Goal: Task Accomplishment & Management: Use online tool/utility

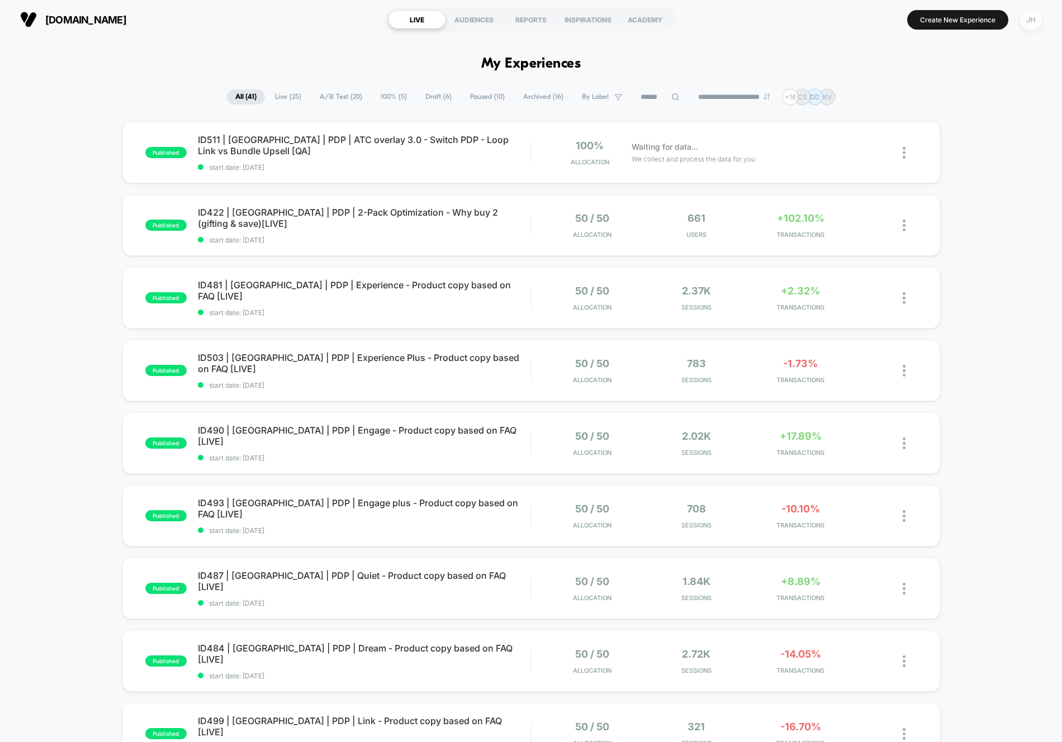
click at [1030, 16] on div "JH" at bounding box center [1031, 20] width 22 height 22
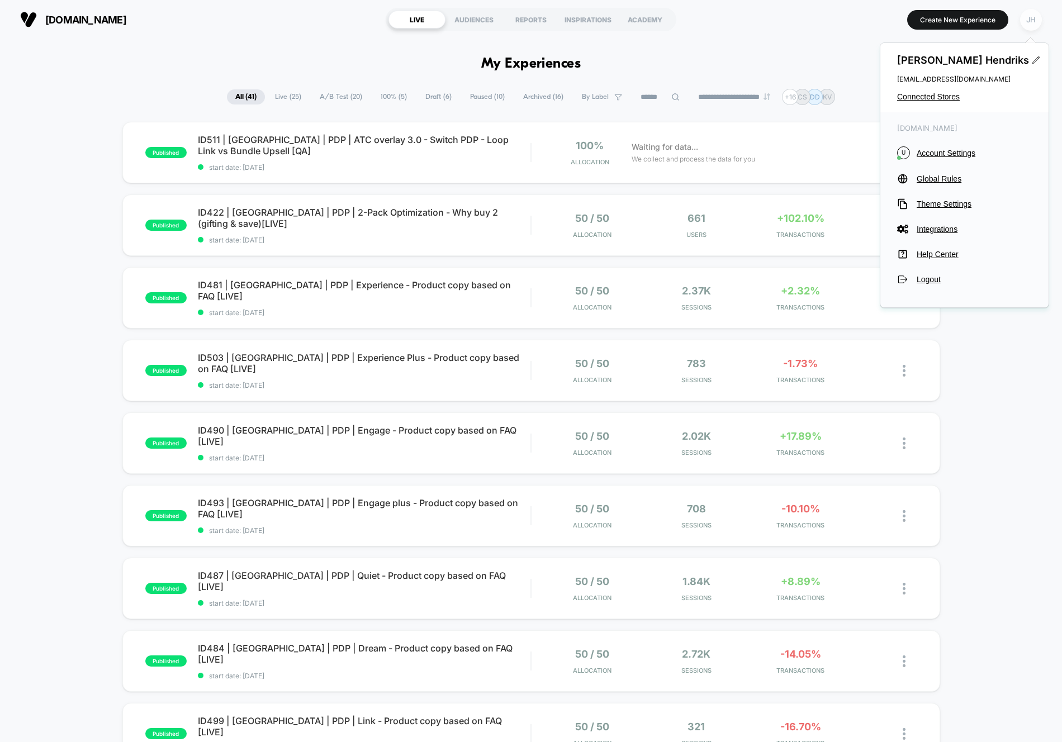
click at [1030, 16] on div "JH" at bounding box center [1031, 20] width 22 height 22
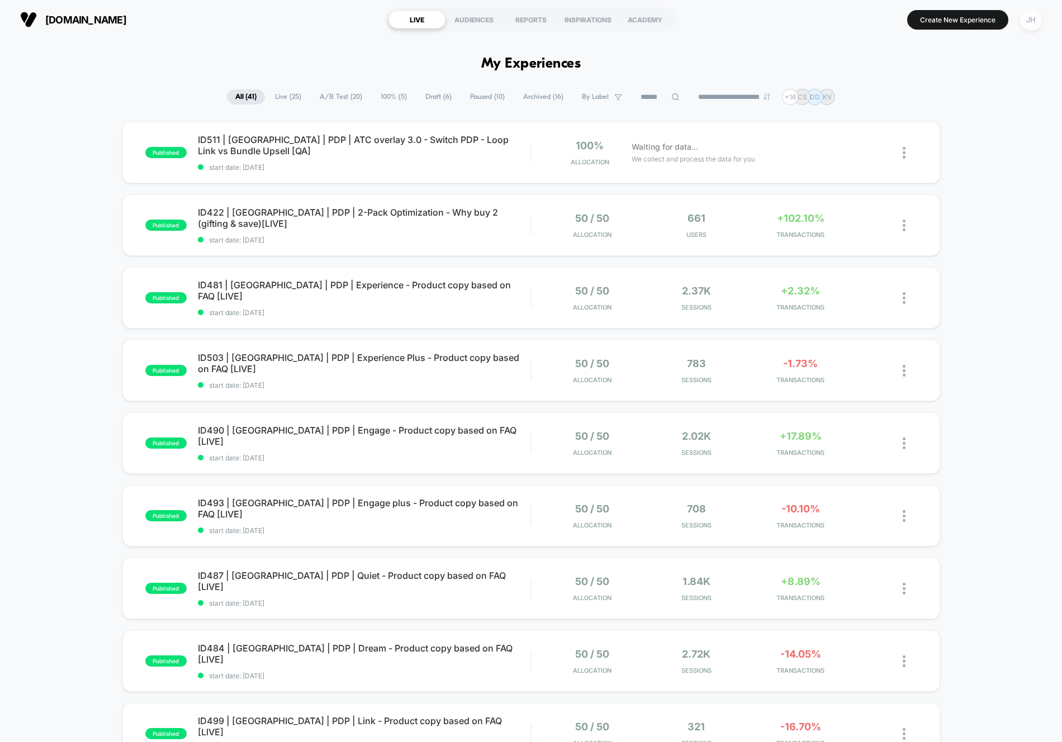
click at [1030, 16] on div "JH" at bounding box center [1031, 20] width 22 height 22
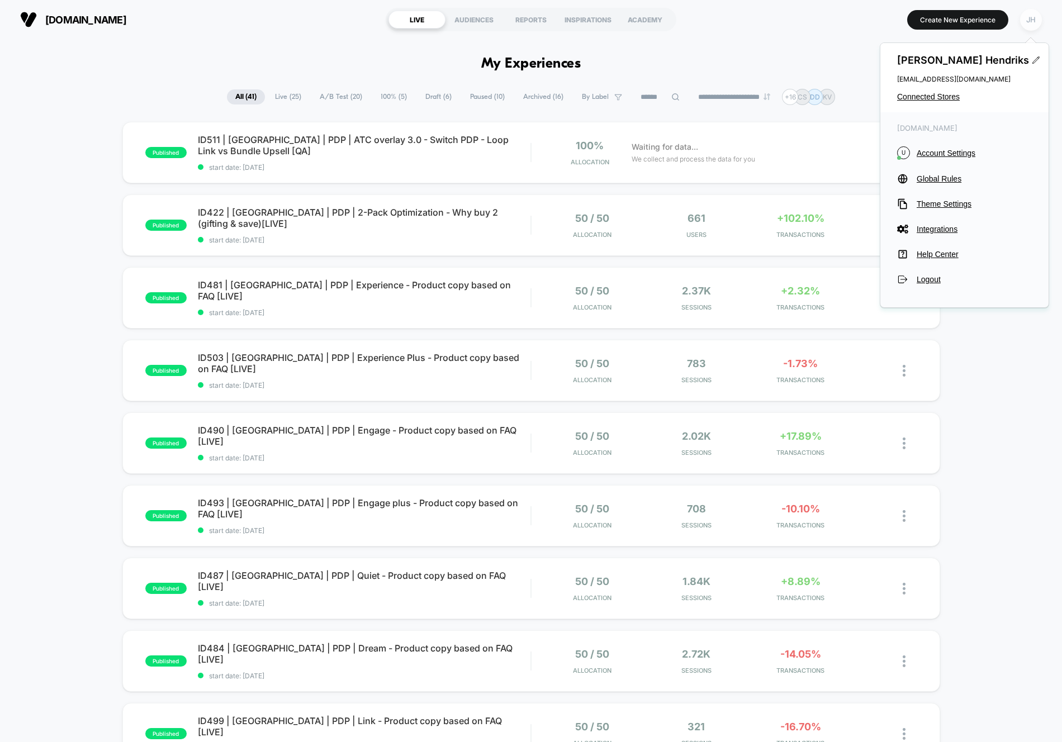
click at [1029, 15] on div "JH" at bounding box center [1031, 20] width 22 height 22
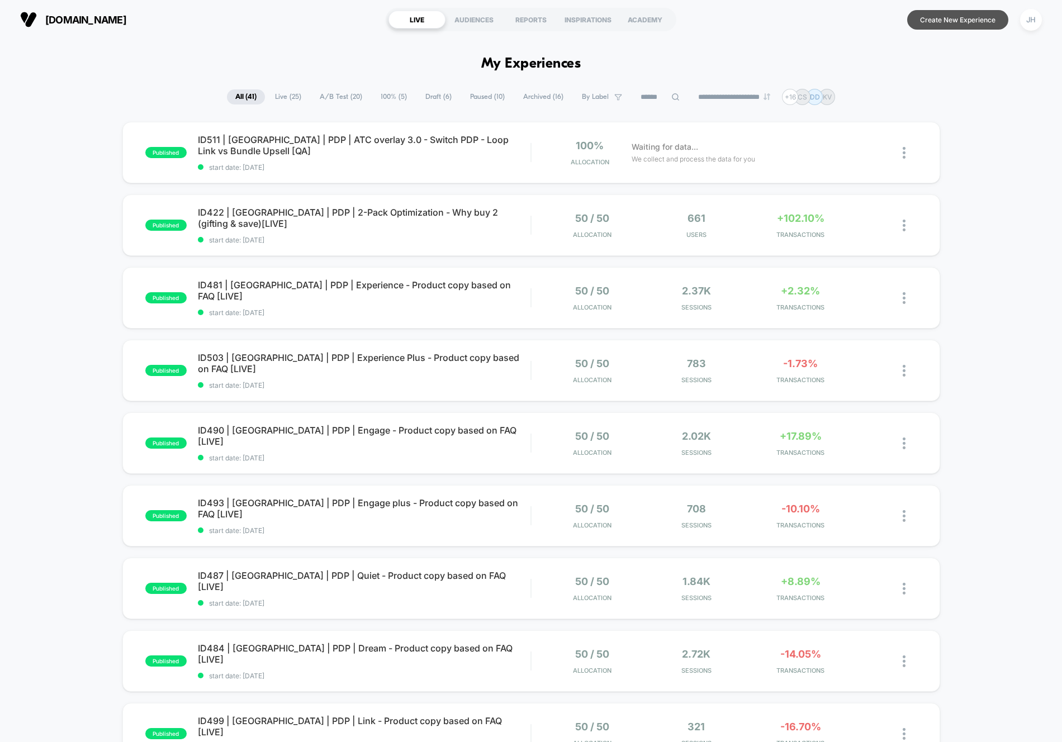
click at [999, 16] on button "Create New Experience" at bounding box center [957, 20] width 101 height 20
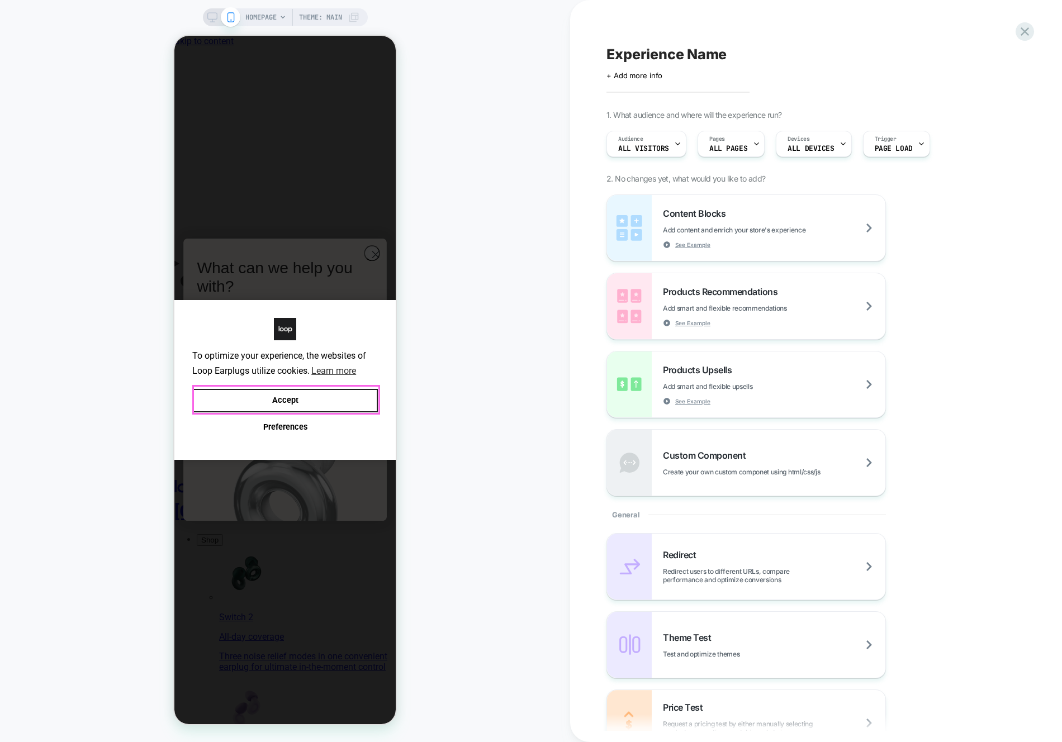
click at [351, 400] on button "Accept" at bounding box center [285, 401] width 186 height 24
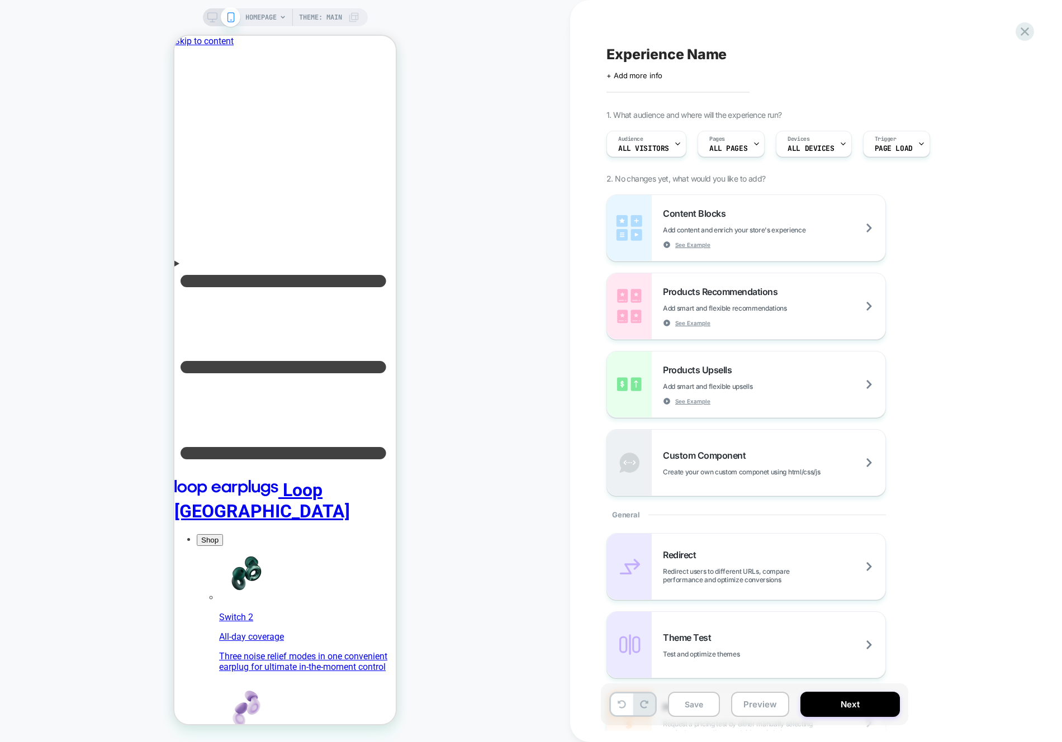
click at [587, 298] on div "Experience Name Click to edit experience details + Add more info 1. What audien…" at bounding box center [816, 371] width 492 height 742
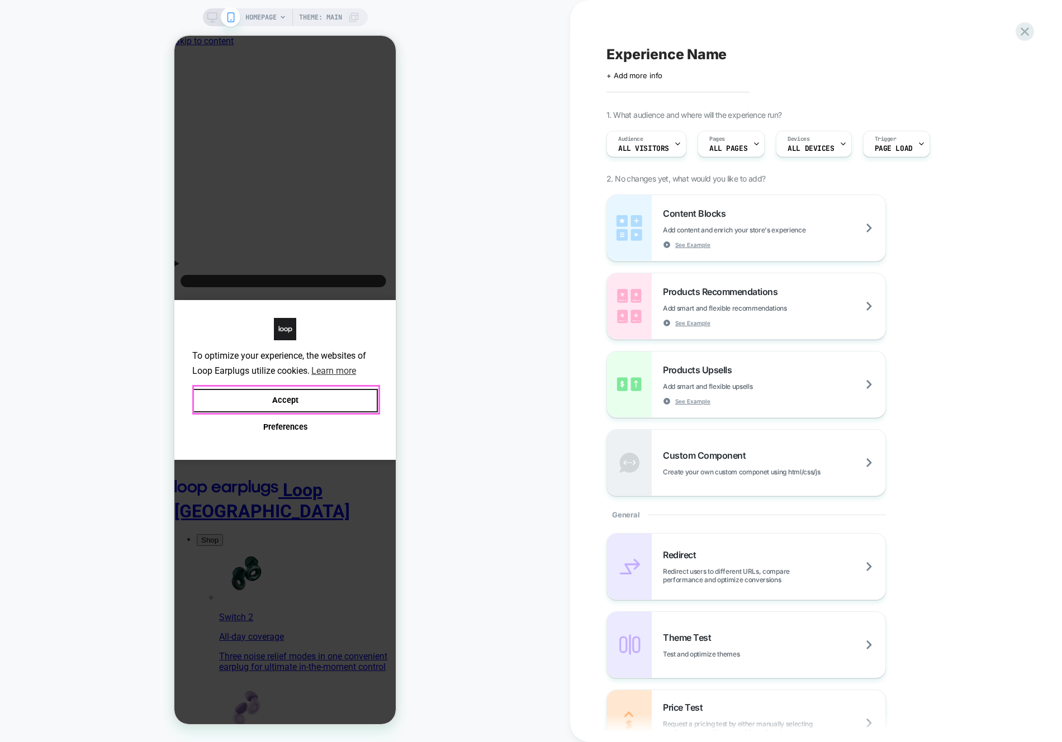
click at [360, 393] on button "Accept" at bounding box center [285, 401] width 186 height 24
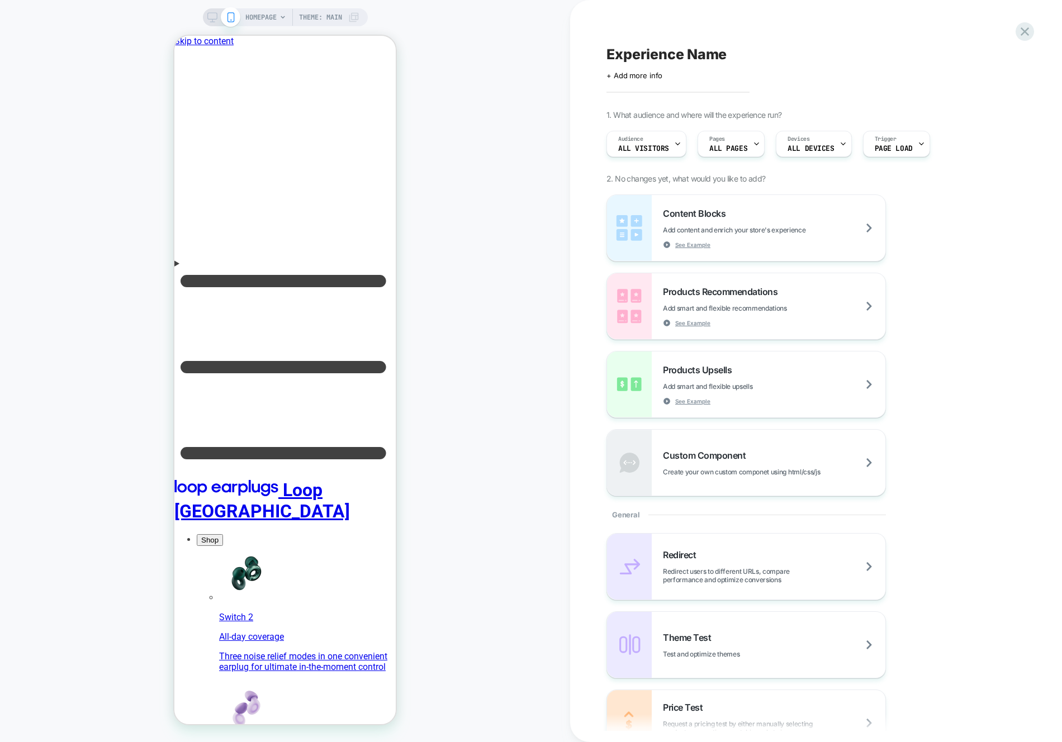
click at [281, 17] on icon at bounding box center [282, 17] width 7 height 7
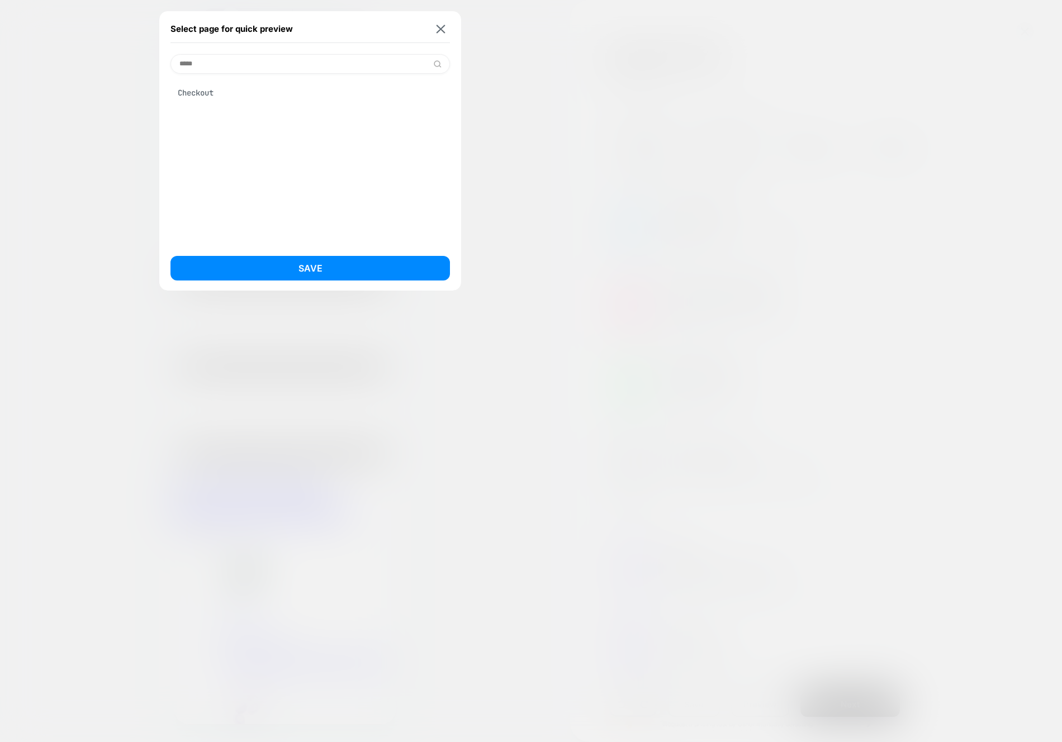
type input "*****"
click at [201, 89] on div "Checkout" at bounding box center [309, 92] width 279 height 21
click at [341, 266] on button "Save" at bounding box center [309, 268] width 279 height 25
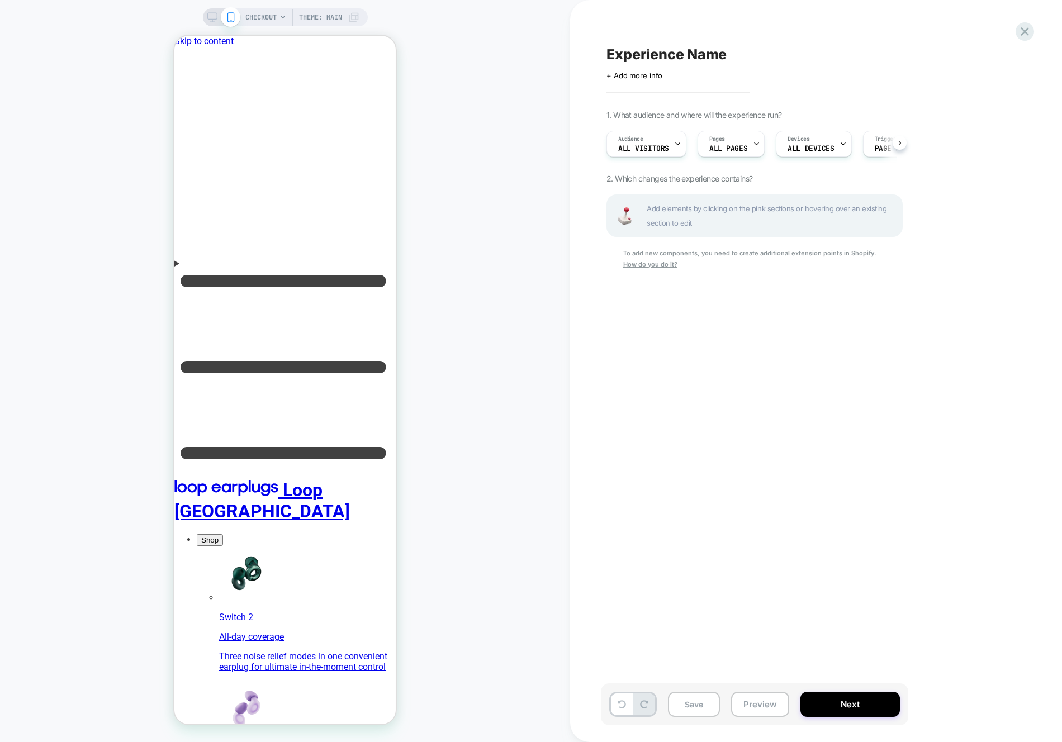
scroll to position [0, 1]
click at [587, 208] on div "Experience Name Click to edit experience details + Add more info 1. What audien…" at bounding box center [816, 371] width 492 height 742
click at [254, 16] on span "CHECKOUT" at bounding box center [260, 17] width 31 height 18
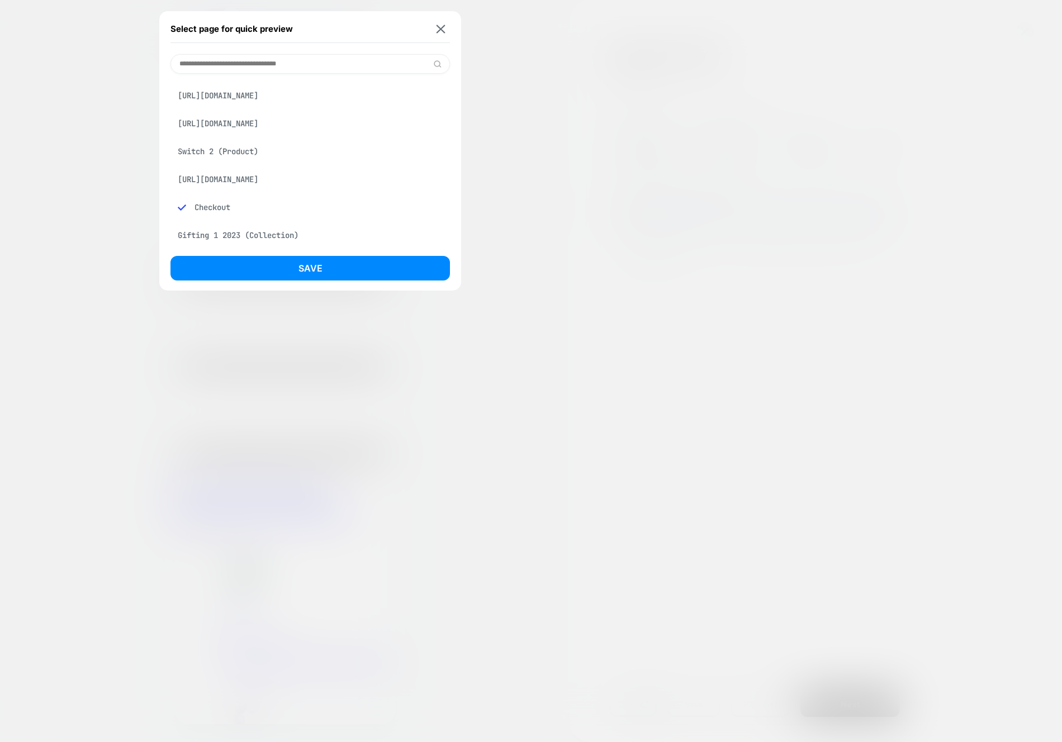
scroll to position [0, 0]
click at [443, 27] on img at bounding box center [440, 29] width 9 height 8
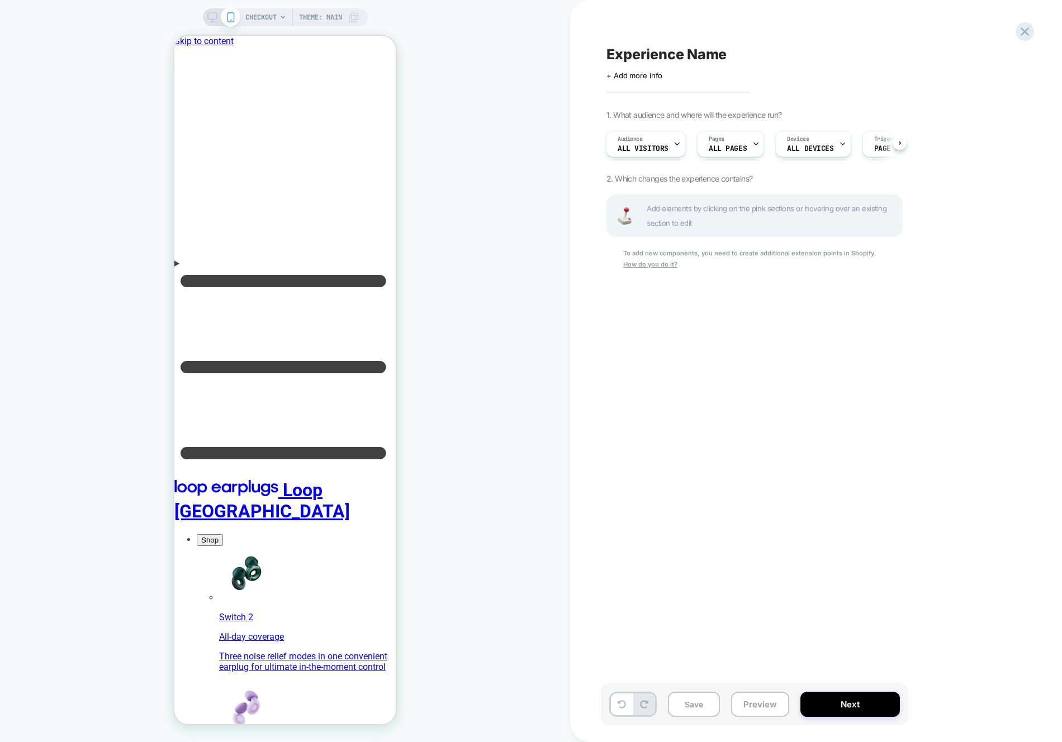
click at [495, 228] on div "CHECKOUT Theme: MAIN" at bounding box center [285, 371] width 570 height 720
click at [606, 351] on div "Experience Name Click to edit experience details + Add more info 1. What audien…" at bounding box center [810, 371] width 419 height 720
click at [1033, 33] on div at bounding box center [1024, 31] width 23 height 23
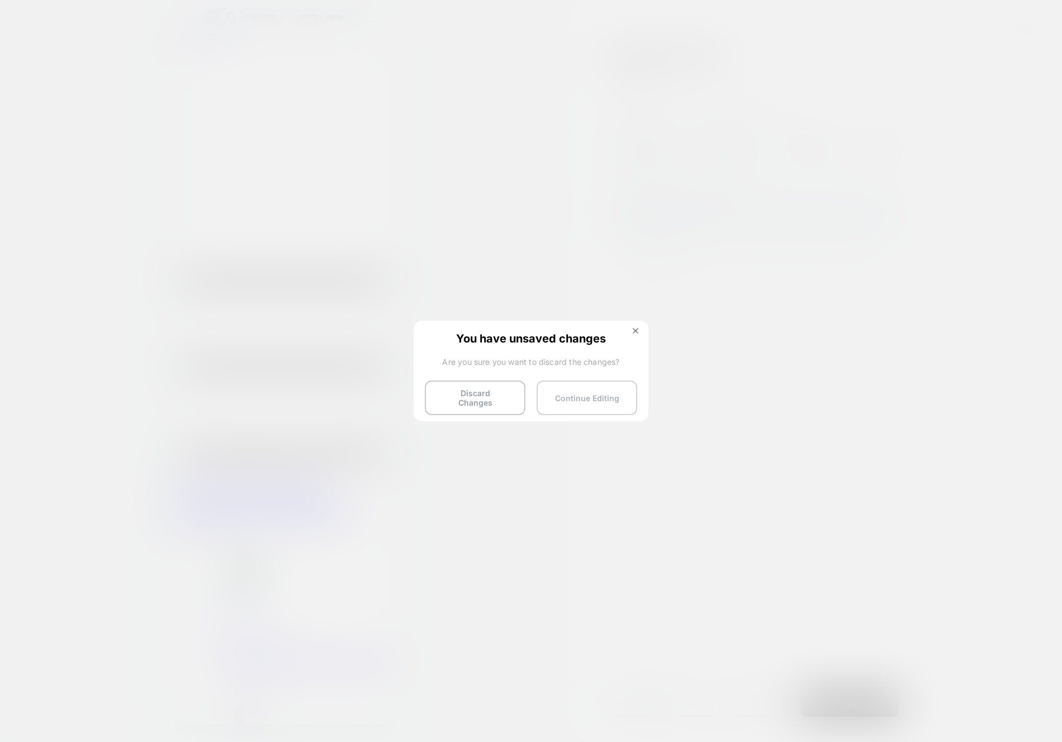
click at [560, 394] on button "Continue Editing" at bounding box center [586, 398] width 101 height 35
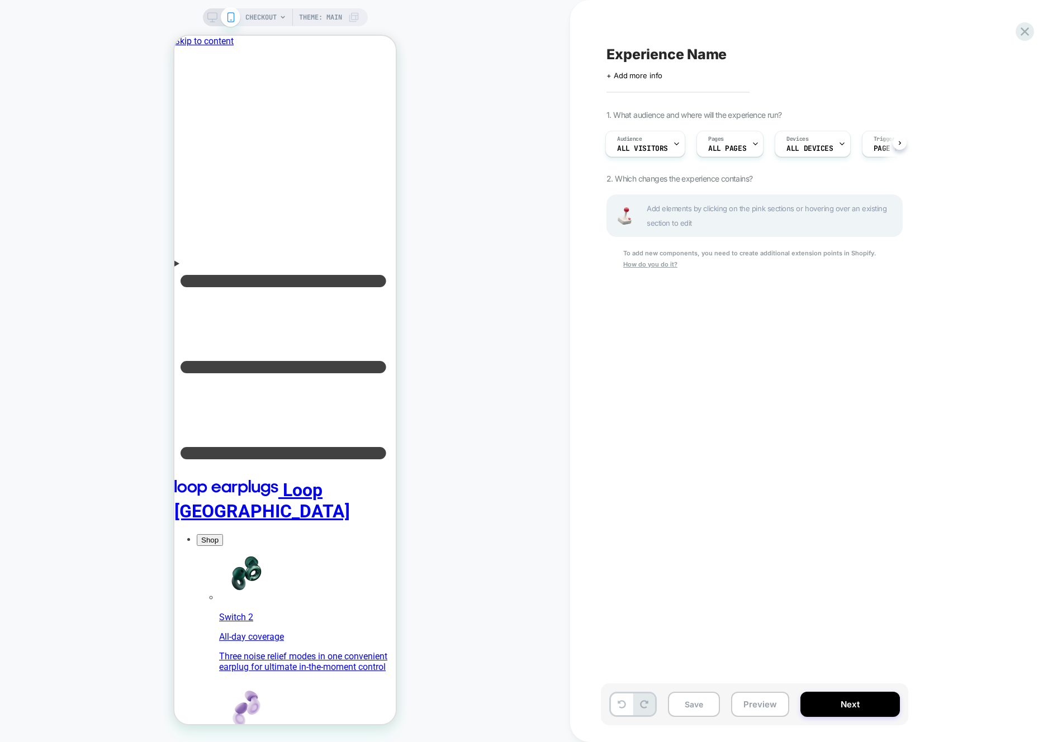
click at [273, 15] on span "CHECKOUT" at bounding box center [260, 17] width 31 height 18
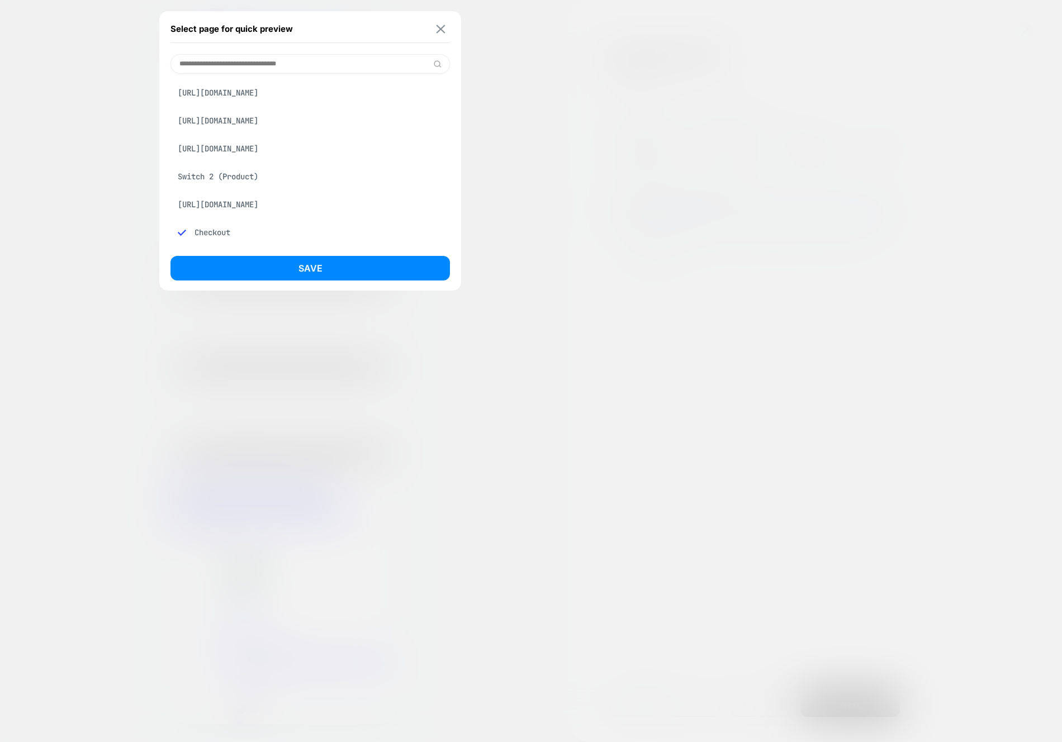
click at [437, 24] on button at bounding box center [441, 28] width 14 height 9
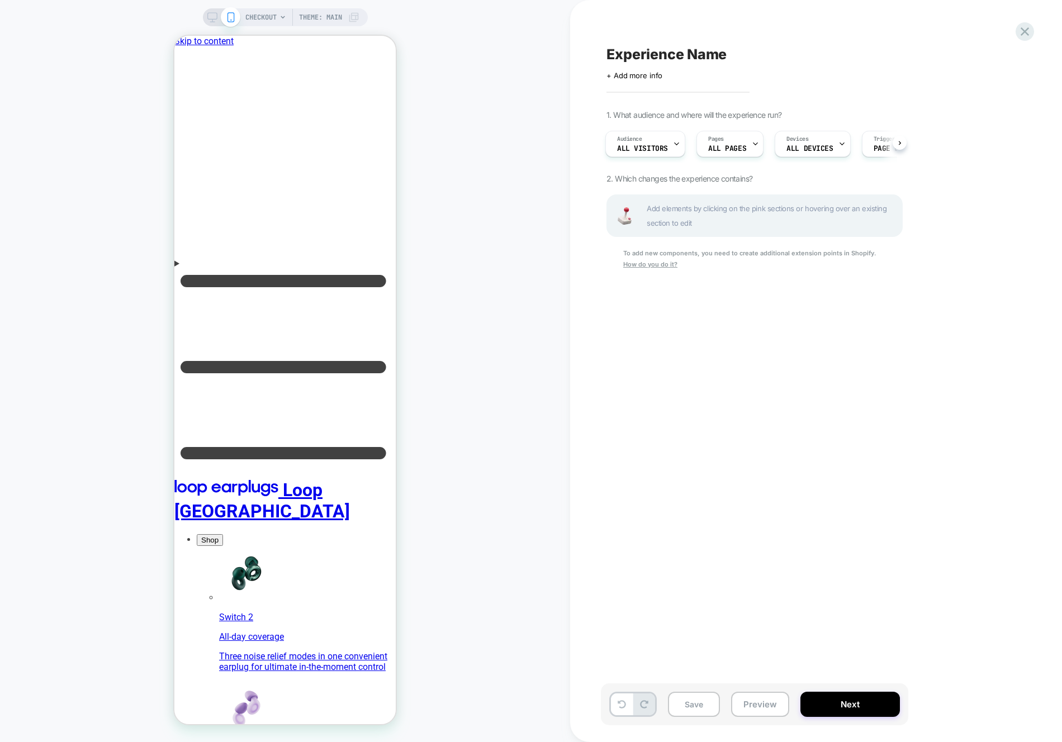
click at [332, 18] on span "Theme: MAIN" at bounding box center [320, 17] width 43 height 18
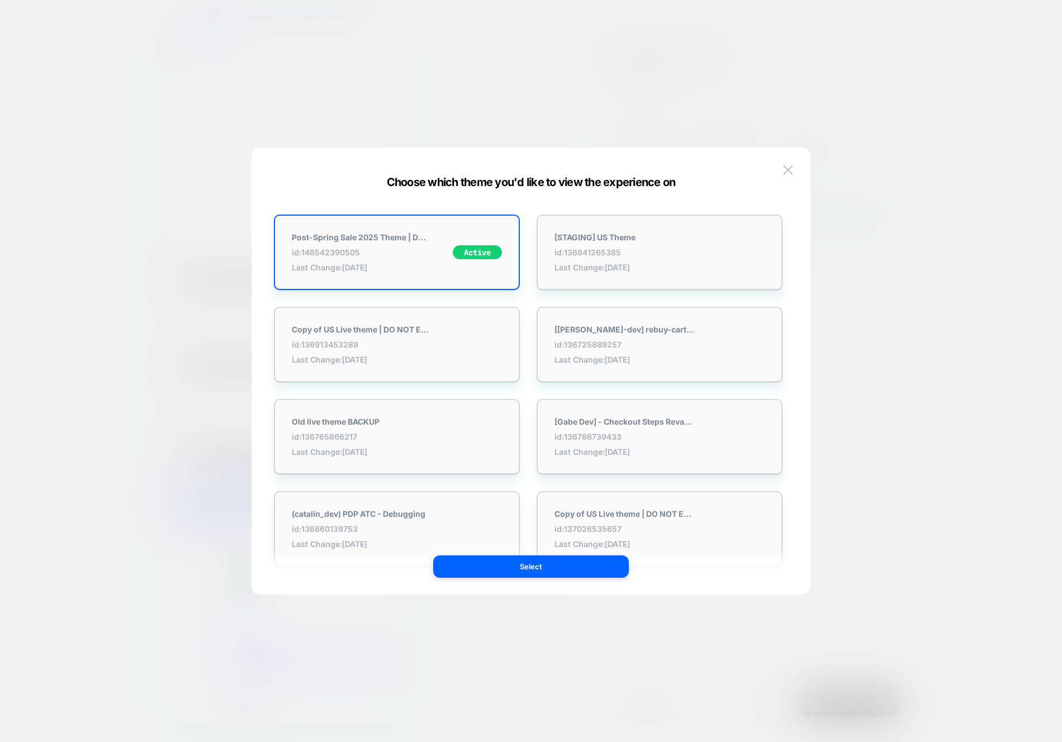
click at [458, 83] on div at bounding box center [531, 371] width 1062 height 742
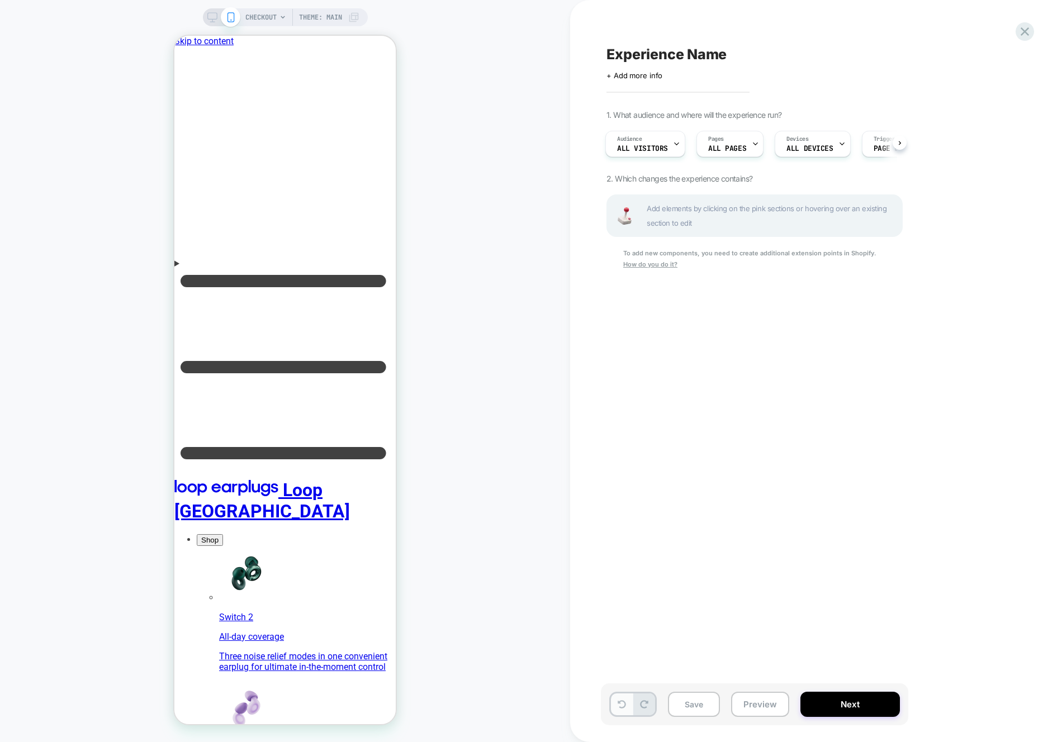
click at [618, 714] on button at bounding box center [622, 704] width 22 height 22
click at [1035, 27] on div "Experience Name Click to edit experience details + Add more info 1. What audien…" at bounding box center [816, 371] width 492 height 742
click at [1019, 36] on icon at bounding box center [1024, 31] width 15 height 15
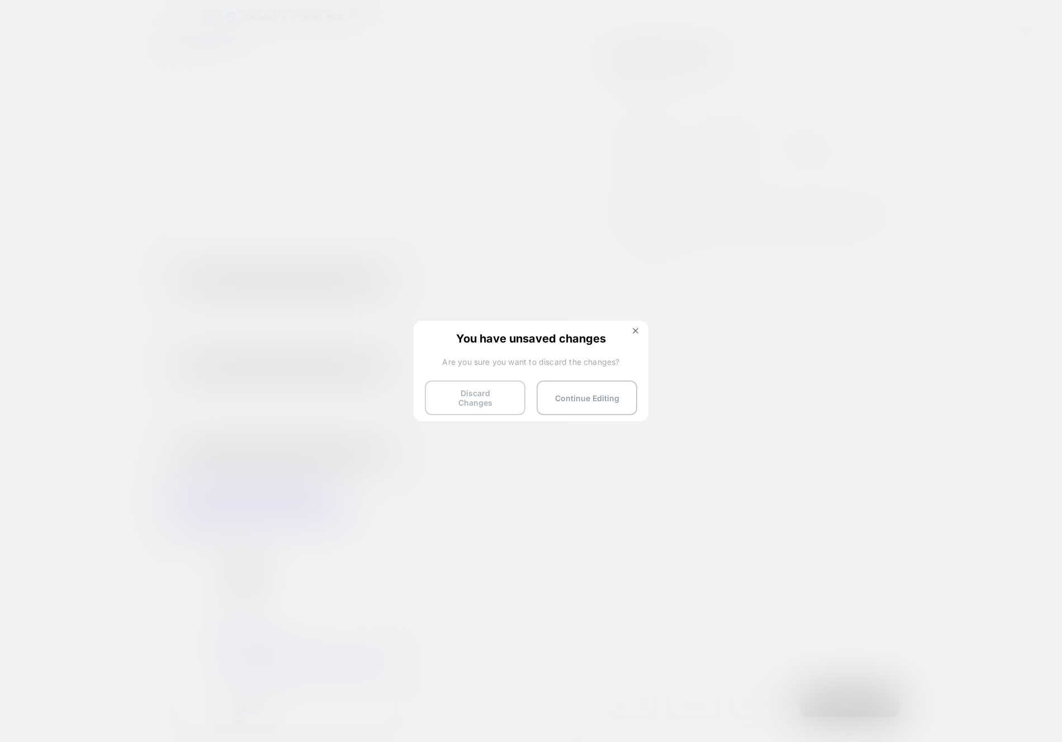
click at [477, 388] on button "Discard Changes" at bounding box center [475, 398] width 101 height 35
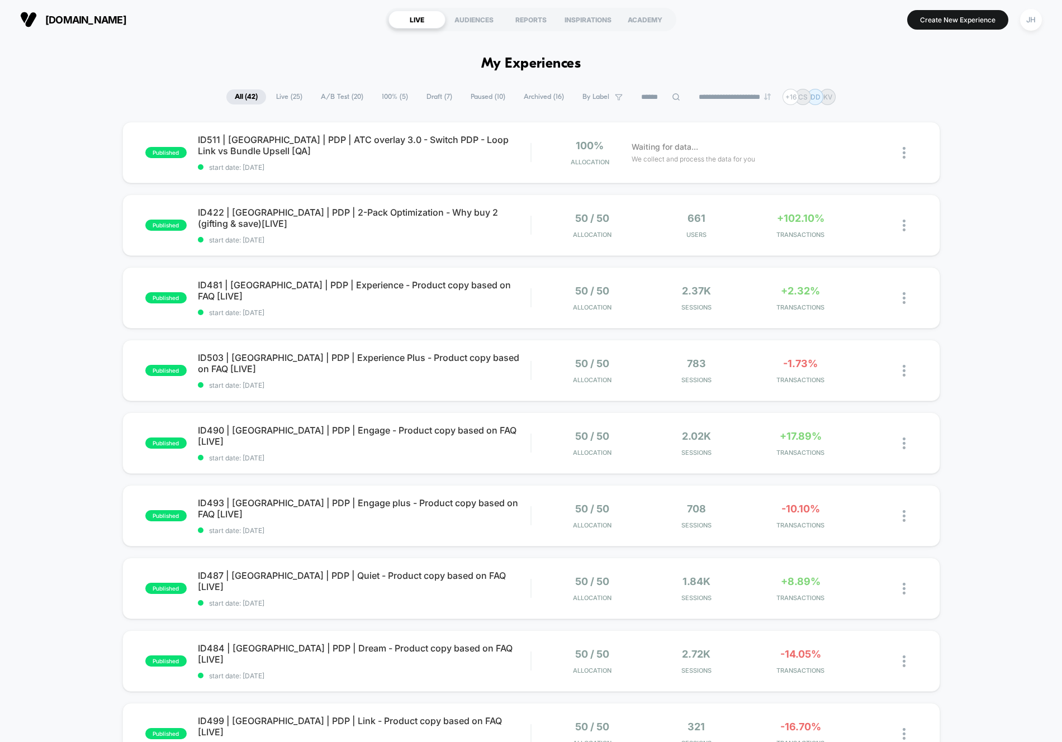
click at [971, 334] on div "published ID511 | [GEOGRAPHIC_DATA] | PDP | ATC overlay 3.0 - Switch PDP - Loop…" at bounding box center [531, 580] width 1062 height 916
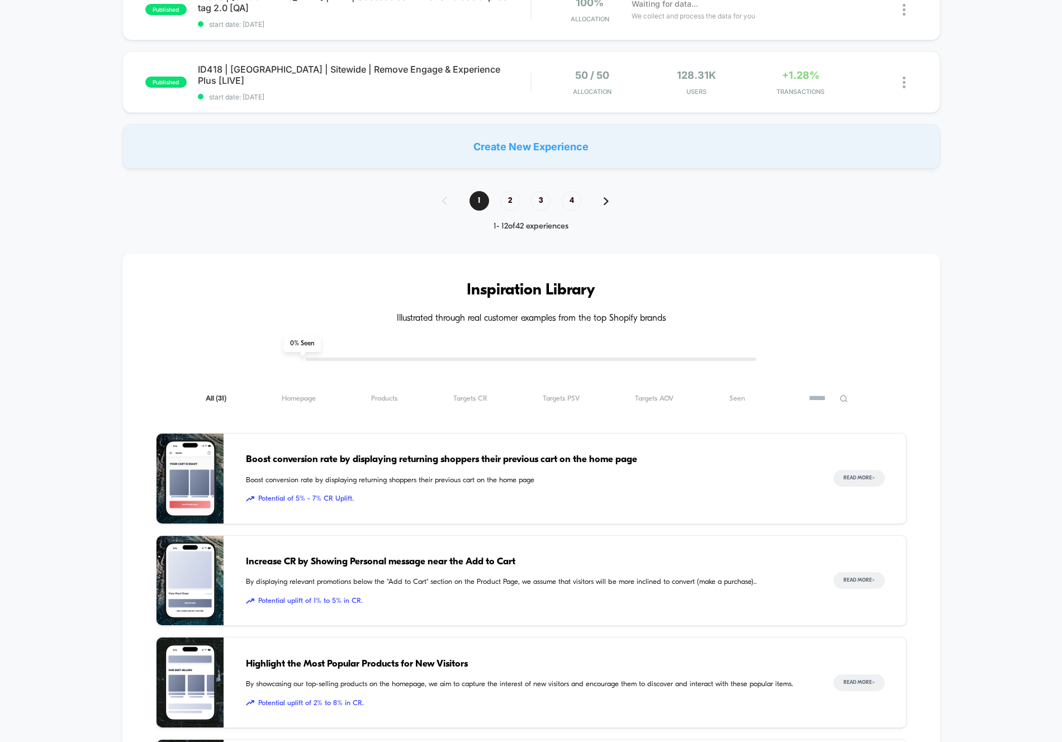
scroll to position [840, 0]
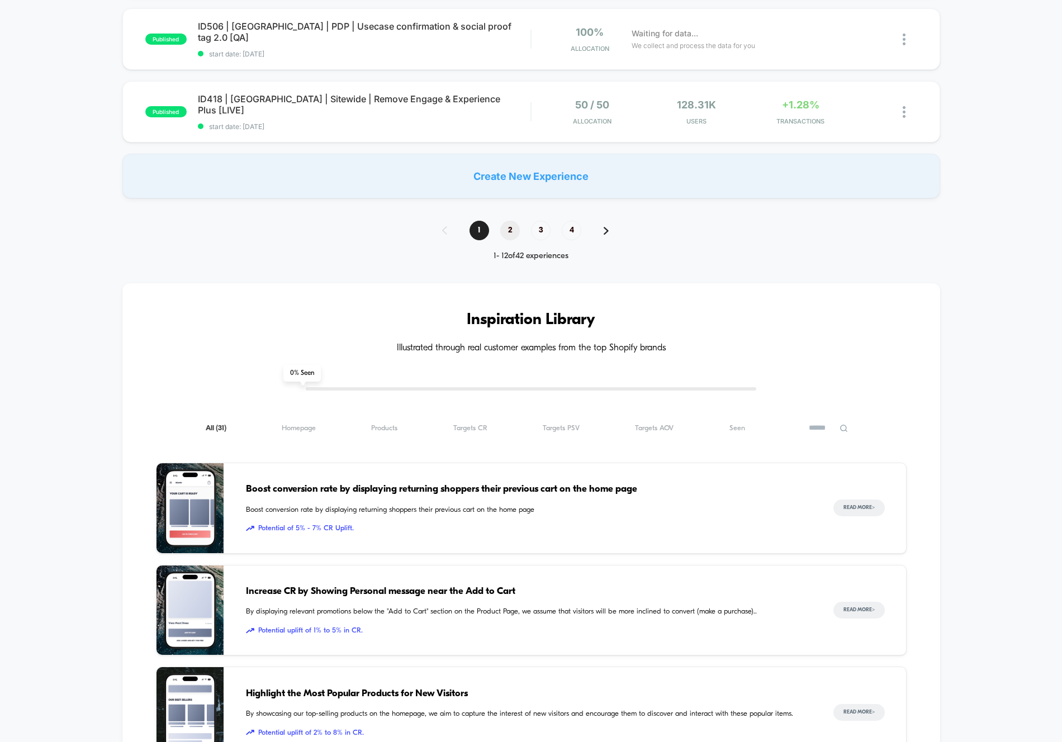
click at [506, 234] on span "2" at bounding box center [510, 231] width 20 height 20
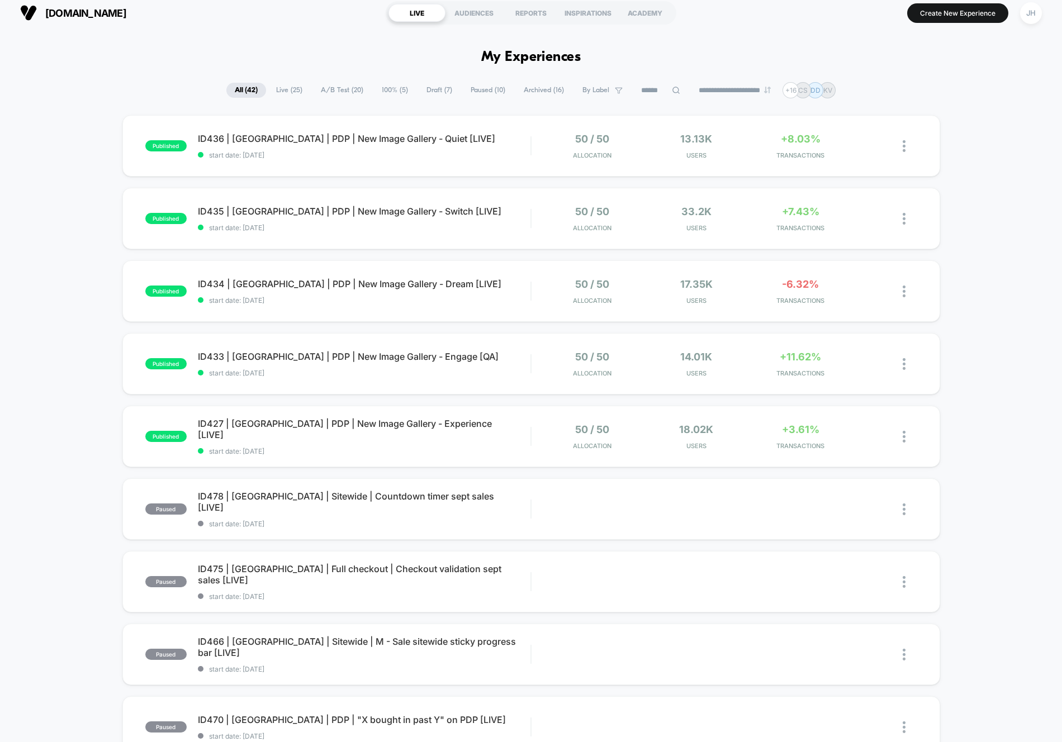
scroll to position [0, 0]
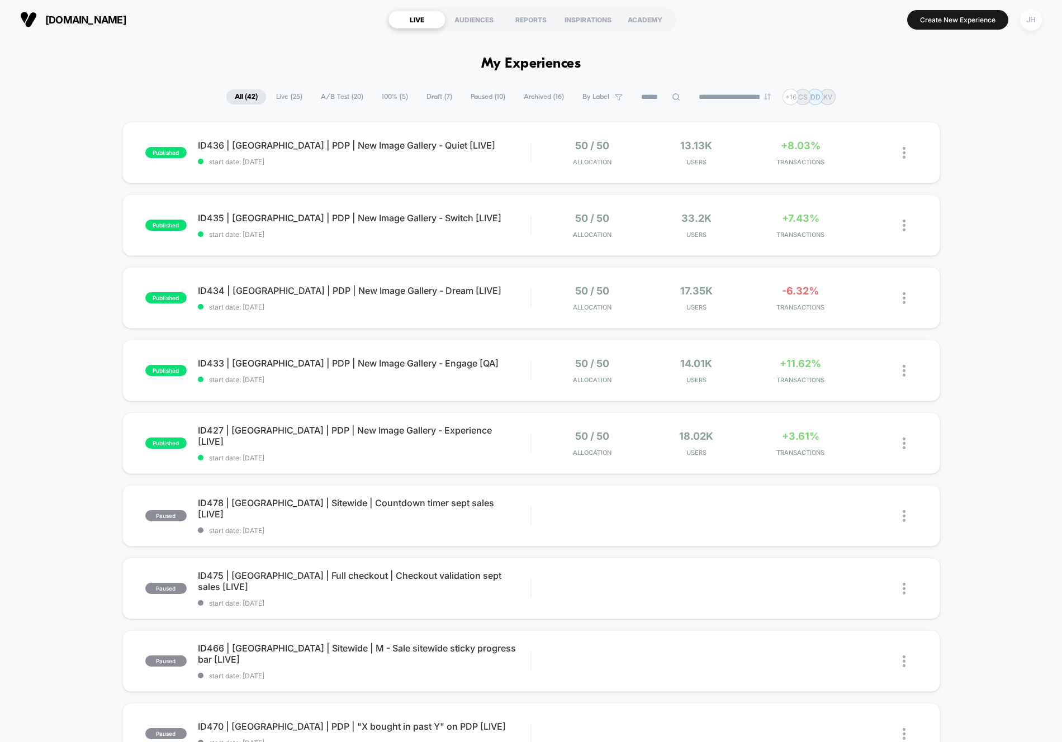
click at [1026, 17] on div "JH" at bounding box center [1031, 20] width 22 height 22
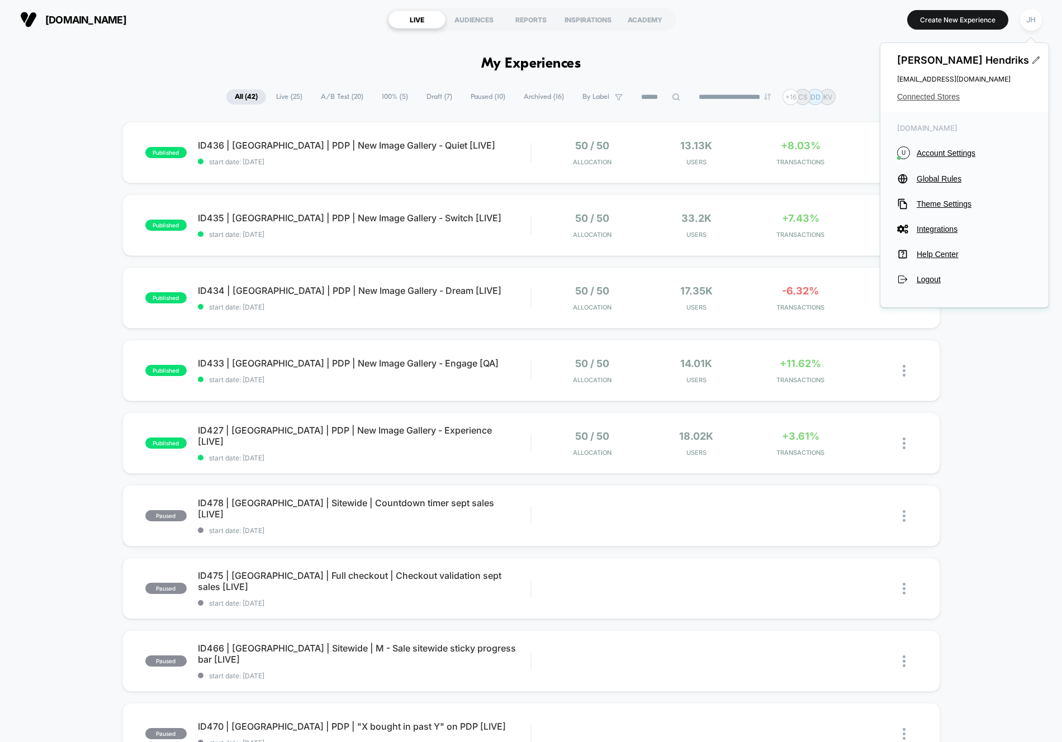
click at [940, 96] on span "Connected Stores" at bounding box center [964, 96] width 135 height 9
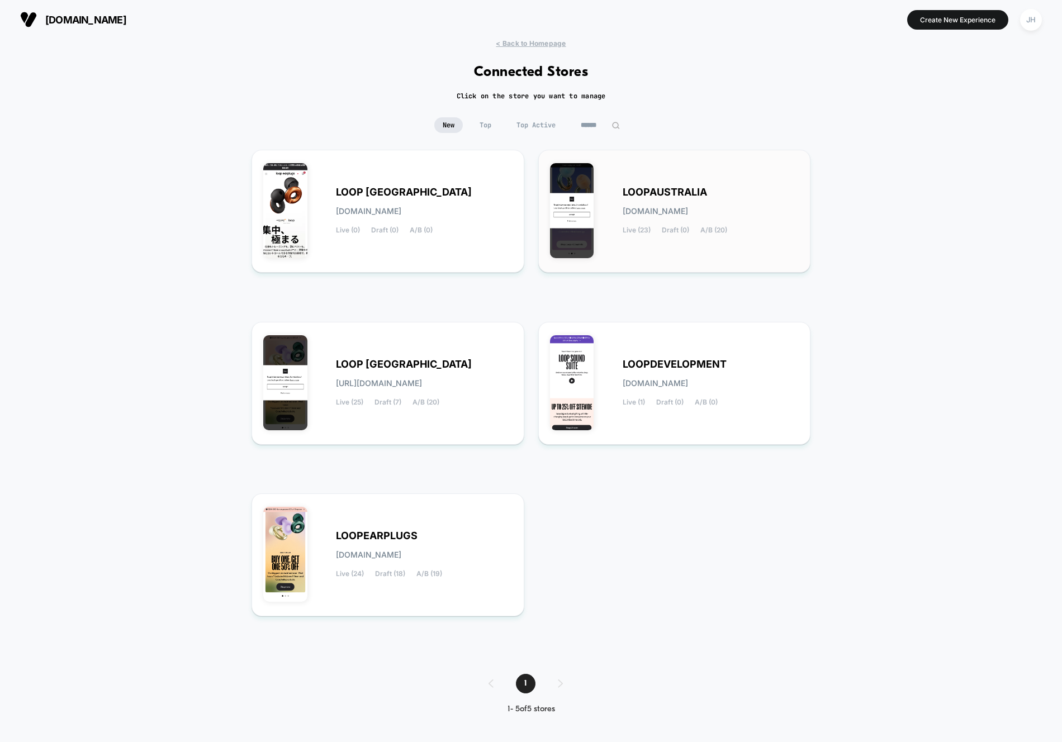
click at [634, 205] on div "LOOPAUSTRALIA [DOMAIN_NAME] Live (23) Draft (0) A/B (20)" at bounding box center [710, 211] width 177 height 46
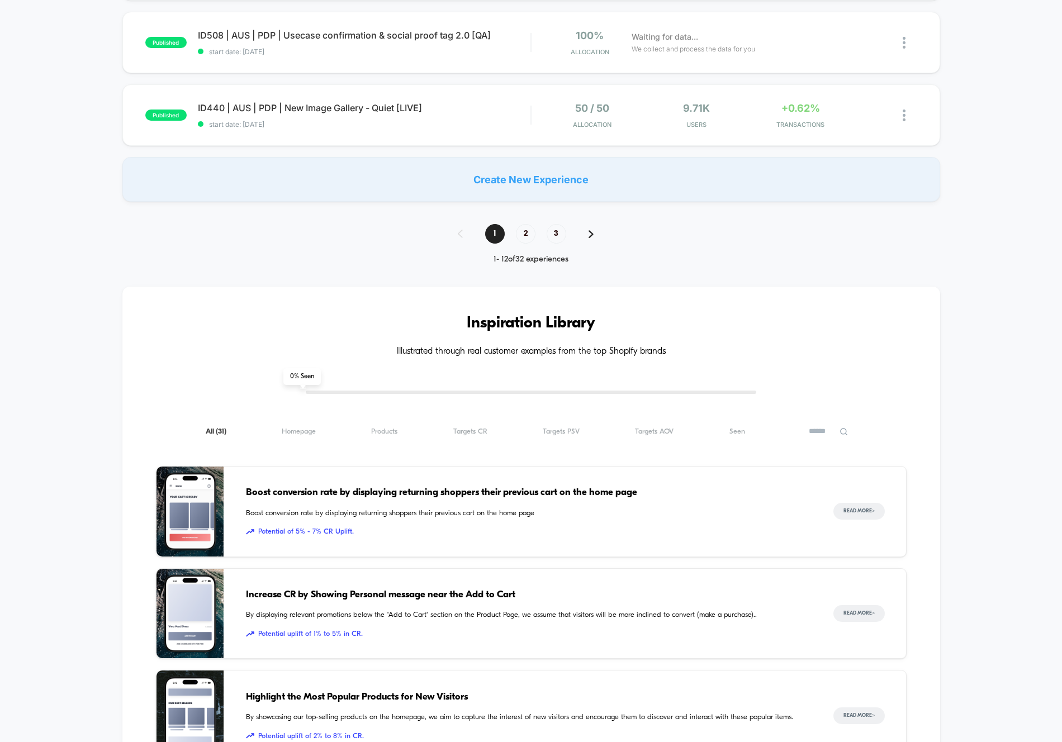
scroll to position [749, 0]
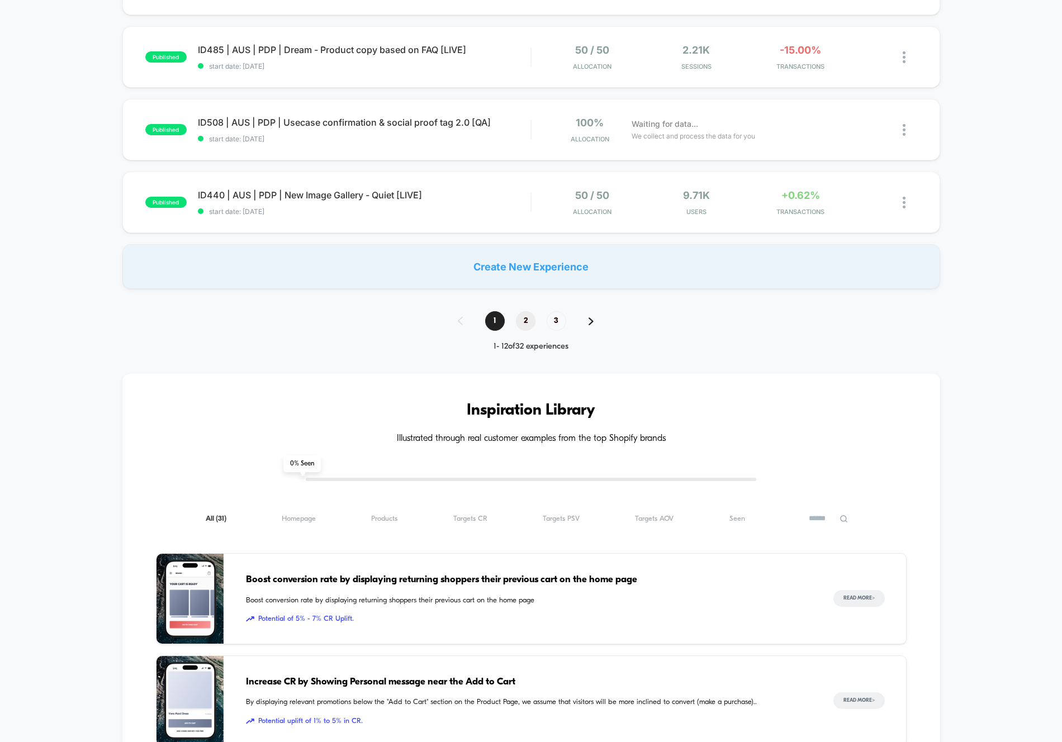
click at [525, 326] on span "2" at bounding box center [526, 321] width 20 height 20
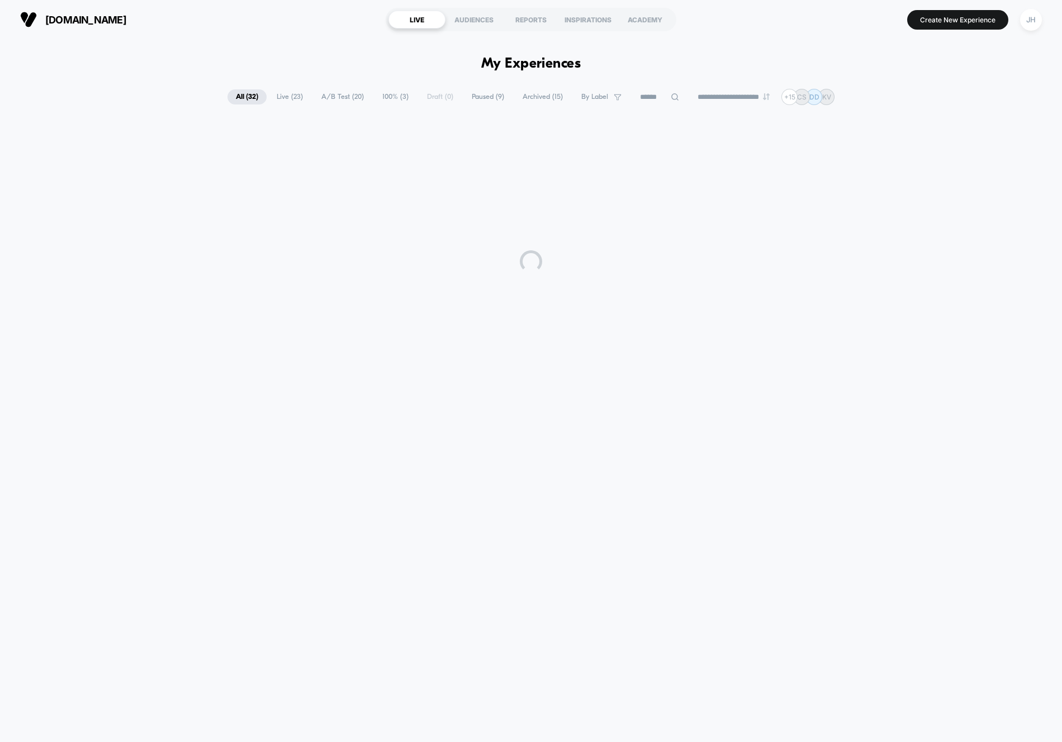
scroll to position [0, 0]
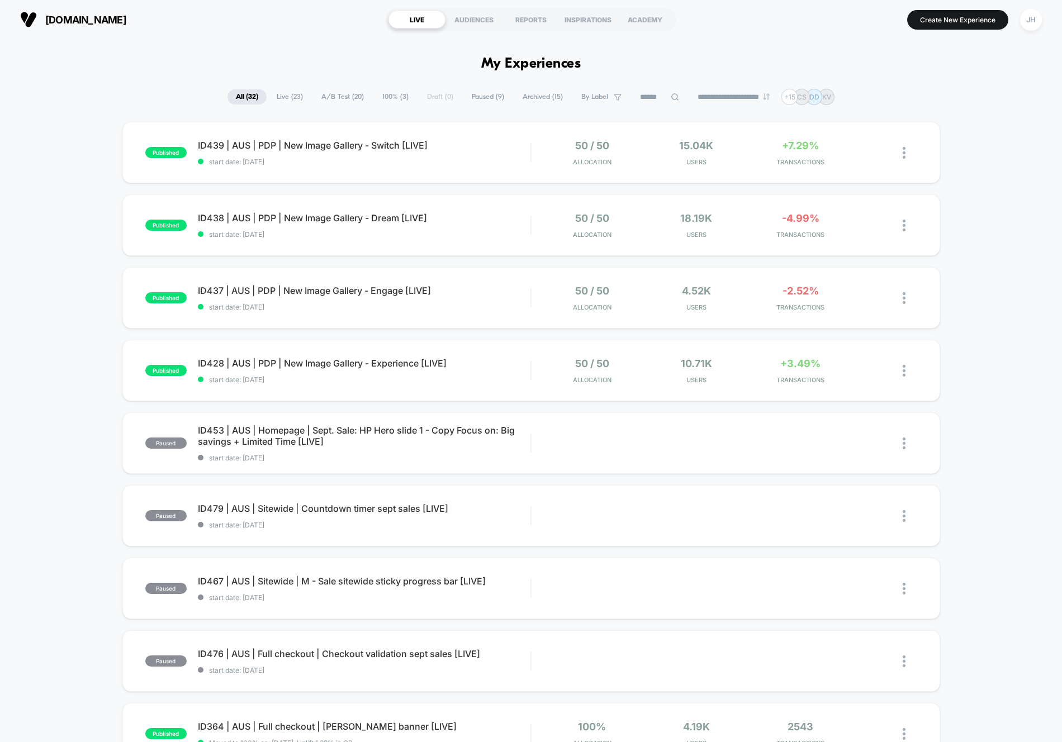
click at [964, 327] on div "published ID439 | AUS | PDP | New Image Gallery - Switch [LIVE] start date: [DA…" at bounding box center [531, 580] width 1062 height 916
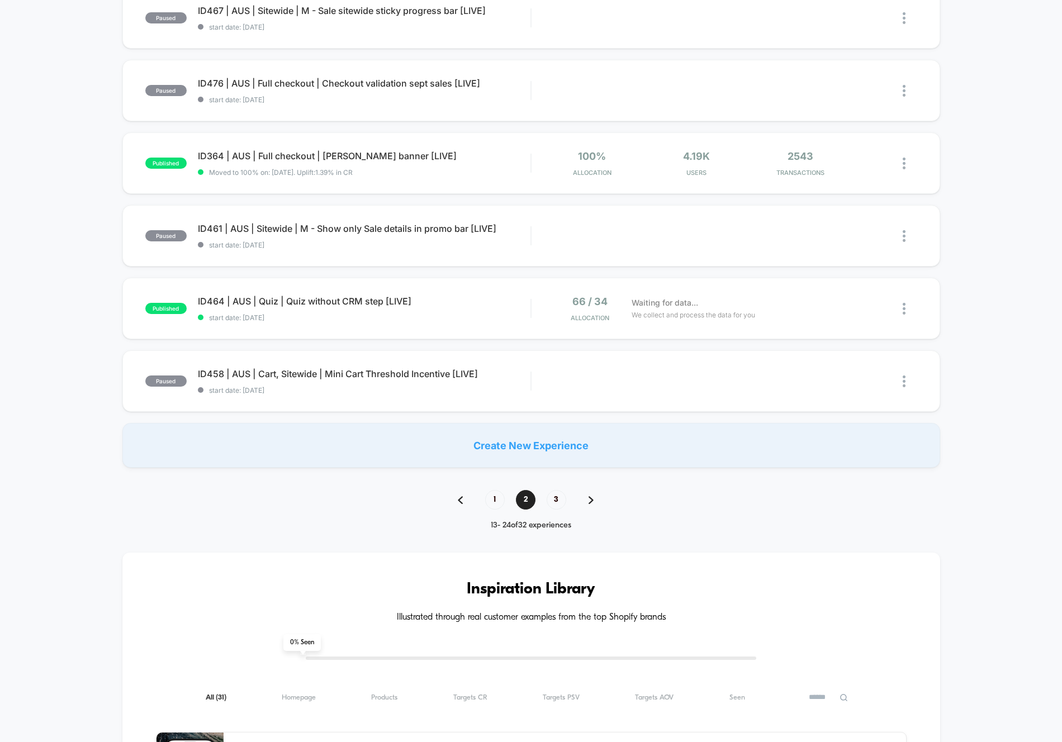
scroll to position [573, 0]
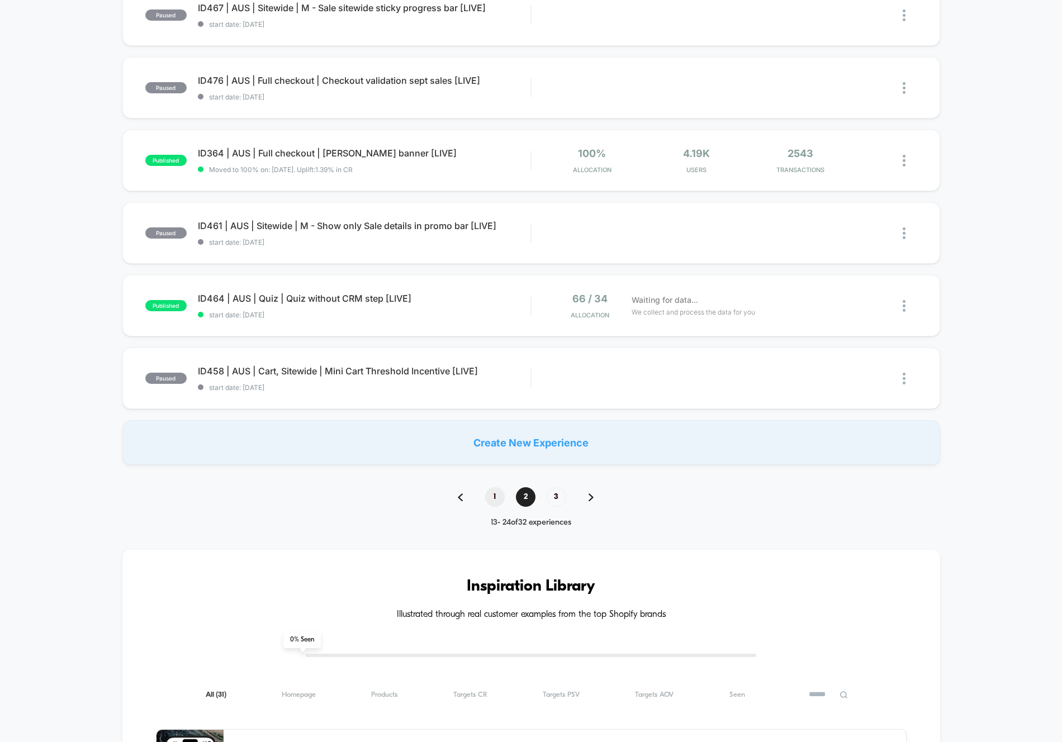
click at [495, 495] on span "1" at bounding box center [495, 497] width 20 height 20
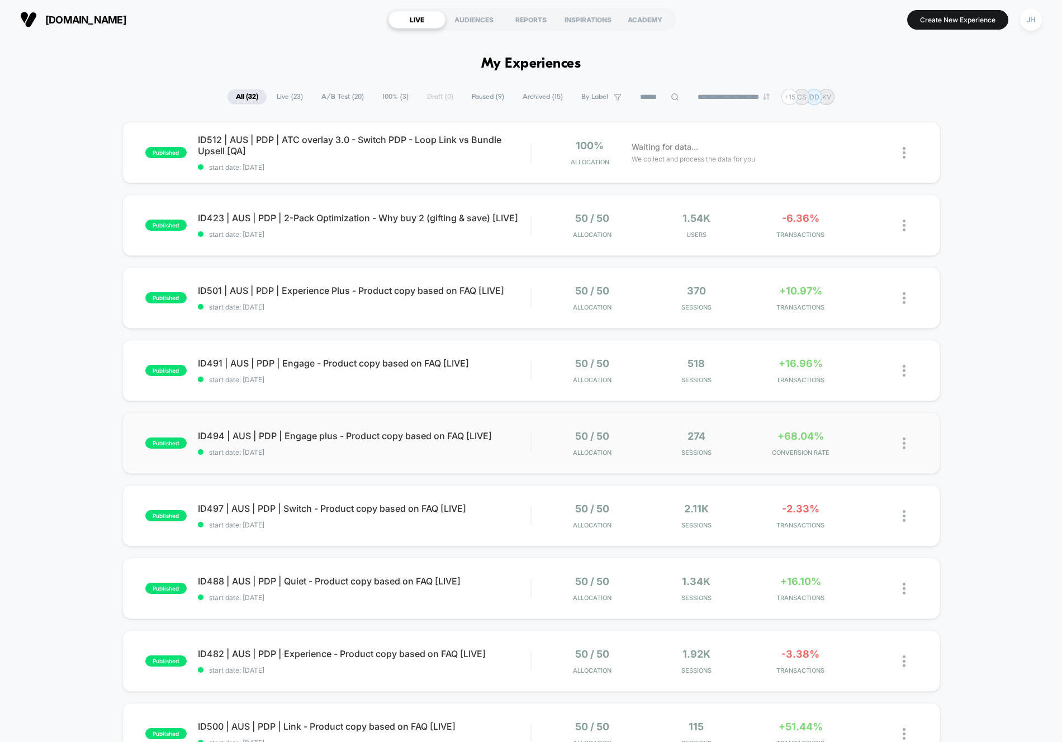
click at [926, 438] on div "published ID494 | AUS | PDP | Engage plus - Product copy based on FAQ [LIVE] st…" at bounding box center [530, 442] width 817 height 61
